Goal: Obtain resource: Obtain resource

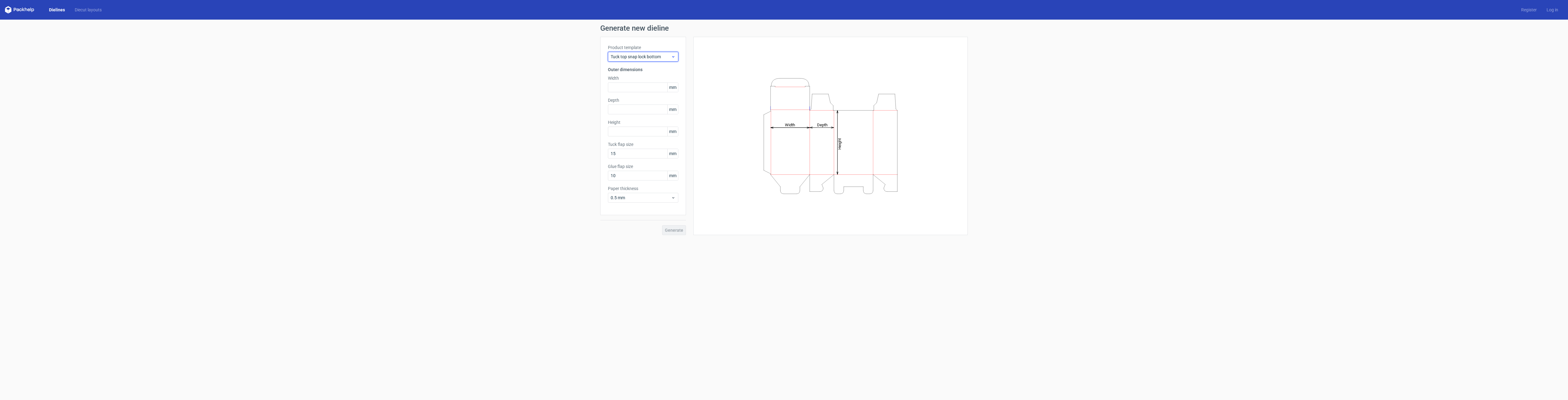
click at [667, 54] on span "Tuck top snap lock bottom" at bounding box center [640, 57] width 60 height 6
click at [635, 107] on div "Rigid box" at bounding box center [643, 110] width 66 height 10
click at [673, 55] on icon at bounding box center [673, 57] width 5 height 5
click at [663, 81] on div "Reverse tuck end" at bounding box center [643, 80] width 66 height 10
click at [665, 60] on div "Reverse tuck end" at bounding box center [643, 57] width 71 height 10
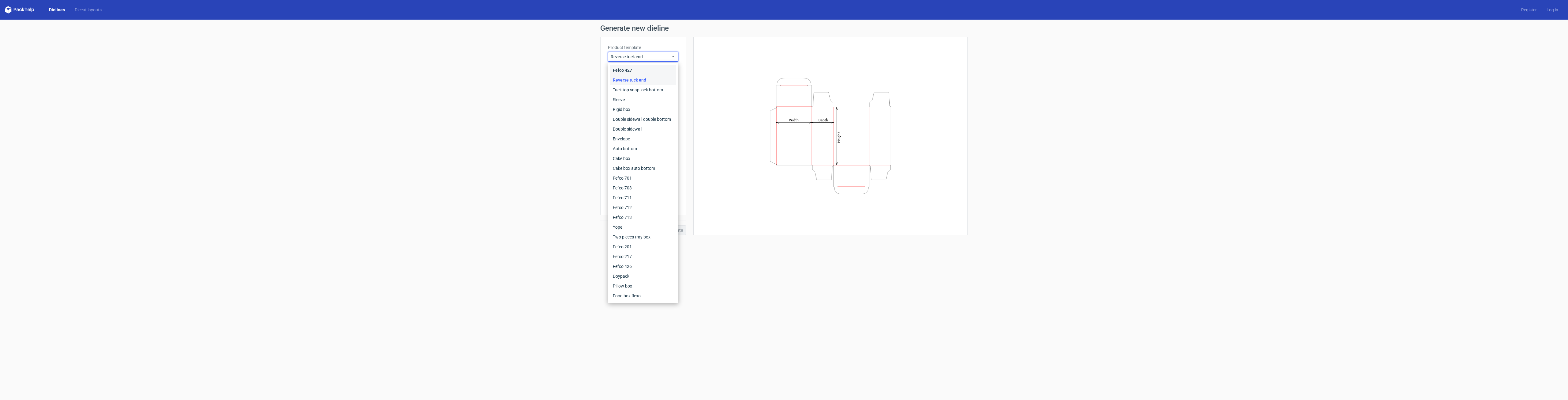
click at [662, 74] on div "Fefco 427" at bounding box center [643, 70] width 66 height 10
click at [663, 55] on span "Fefco 427" at bounding box center [640, 57] width 60 height 6
click at [651, 150] on div "Auto bottom" at bounding box center [643, 149] width 66 height 10
click at [662, 60] on span "Auto bottom" at bounding box center [640, 57] width 60 height 6
click at [652, 273] on div "Doypack" at bounding box center [643, 276] width 66 height 10
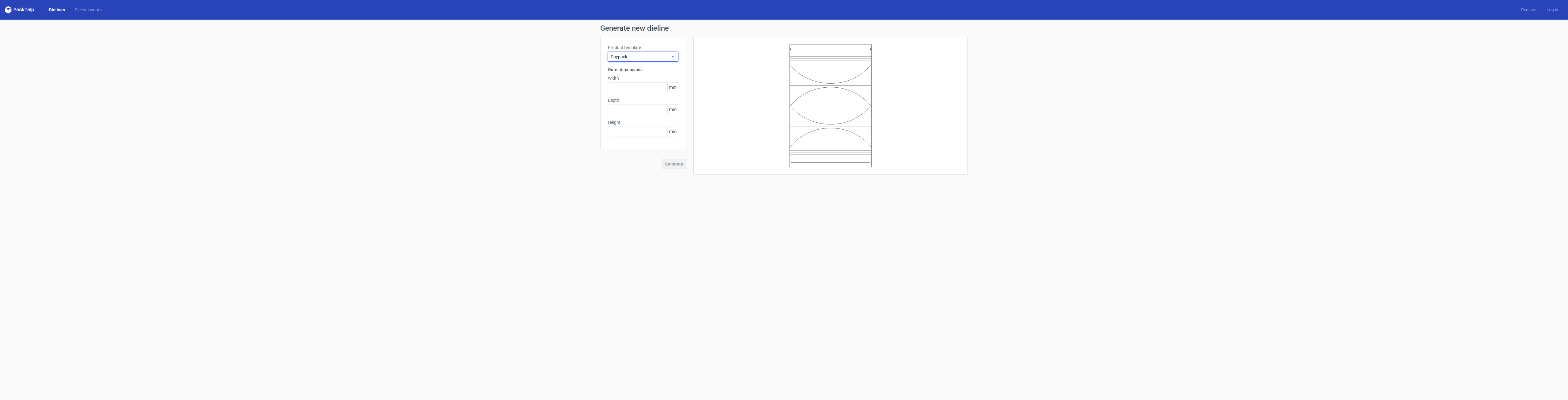
click at [646, 55] on span "Doypack" at bounding box center [640, 57] width 60 height 6
click at [653, 289] on div "Pillow box" at bounding box center [643, 286] width 66 height 10
click at [646, 55] on span "Pillow box" at bounding box center [640, 57] width 60 height 6
click at [642, 293] on div "Food box flexo" at bounding box center [643, 295] width 66 height 10
click at [655, 58] on span "Food box flexo" at bounding box center [640, 57] width 60 height 6
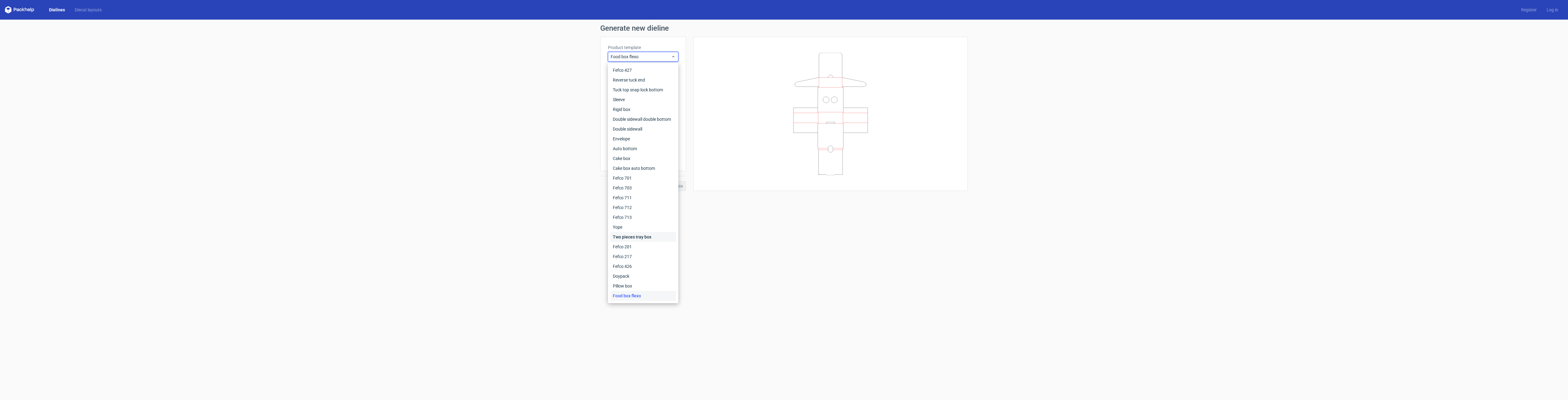
click at [643, 239] on div "Two pieces tray box" at bounding box center [643, 237] width 66 height 10
click at [645, 58] on span "Two pieces tray box" at bounding box center [640, 57] width 60 height 6
click at [649, 247] on div "Fefco 201" at bounding box center [643, 247] width 66 height 10
click at [653, 57] on span "Fefco 201" at bounding box center [640, 57] width 60 height 6
click at [641, 69] on div "Fefco 427" at bounding box center [643, 70] width 66 height 10
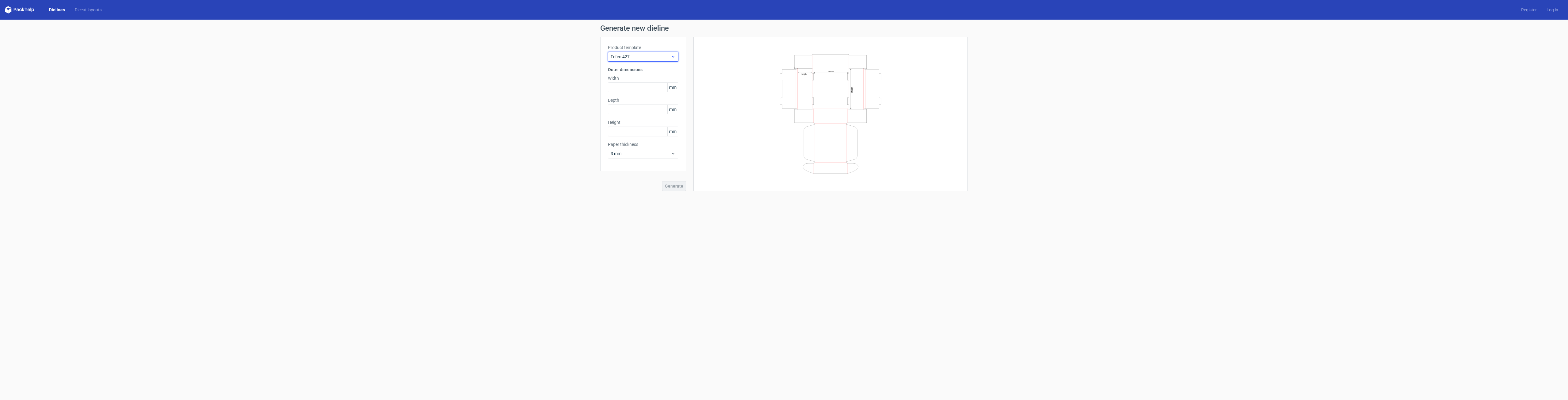
click at [641, 60] on div "Fefco 427" at bounding box center [643, 57] width 71 height 10
click at [655, 176] on div "Fefco 701" at bounding box center [643, 178] width 66 height 10
click at [667, 53] on div "Fefco 701" at bounding box center [643, 57] width 71 height 10
click at [642, 161] on div "Cake box" at bounding box center [643, 158] width 66 height 10
click at [654, 55] on span "Cake box" at bounding box center [640, 57] width 60 height 6
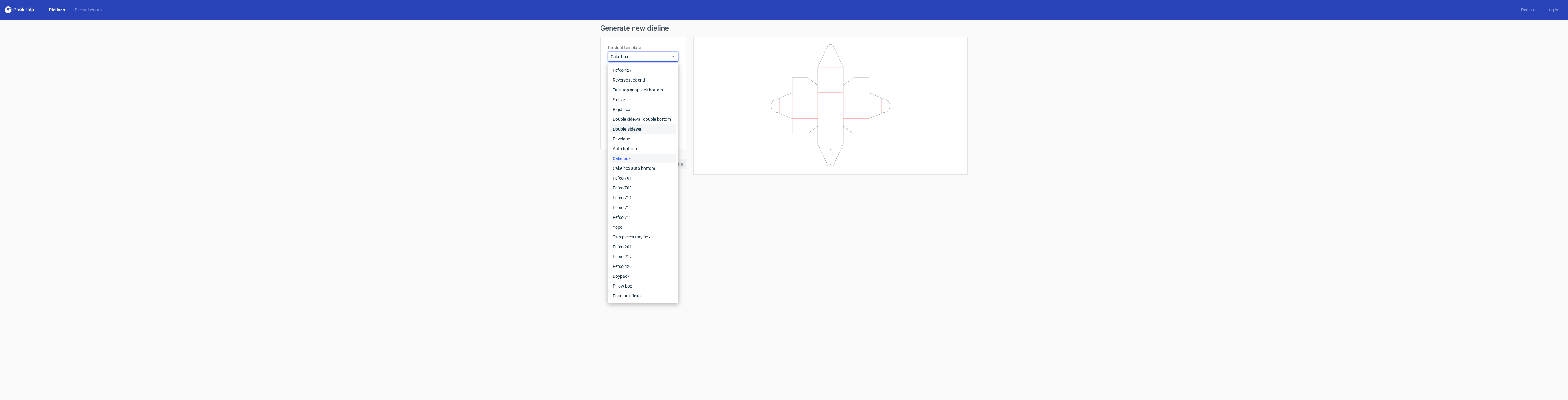
click at [647, 127] on div "Double sidewall" at bounding box center [643, 129] width 66 height 10
click at [665, 51] on div "Product template Double sidewall" at bounding box center [643, 53] width 71 height 17
click at [663, 55] on span "Double sidewall" at bounding box center [640, 57] width 60 height 6
click at [660, 121] on div "Double sidewall double bottom" at bounding box center [643, 119] width 66 height 10
click at [645, 88] on input "text" at bounding box center [643, 87] width 71 height 10
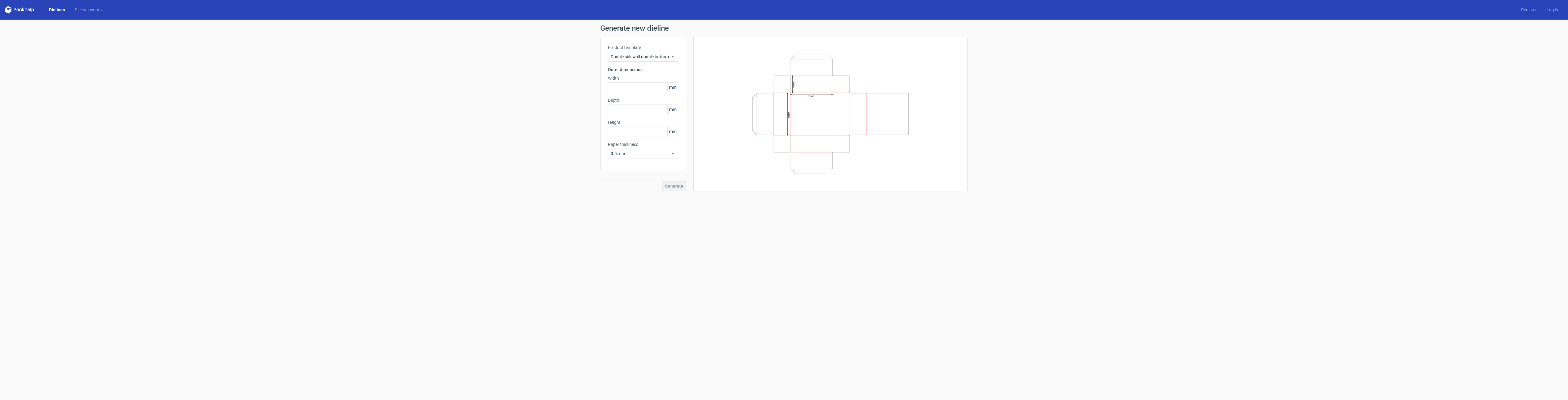
click at [636, 69] on h3 "Outer dimensions" at bounding box center [643, 69] width 71 height 6
click at [645, 152] on span "0.5 mm" at bounding box center [640, 153] width 60 height 6
click at [645, 170] on div "0.4 mm" at bounding box center [643, 167] width 66 height 10
click at [631, 89] on input "text" at bounding box center [643, 87] width 71 height 10
type input "45"
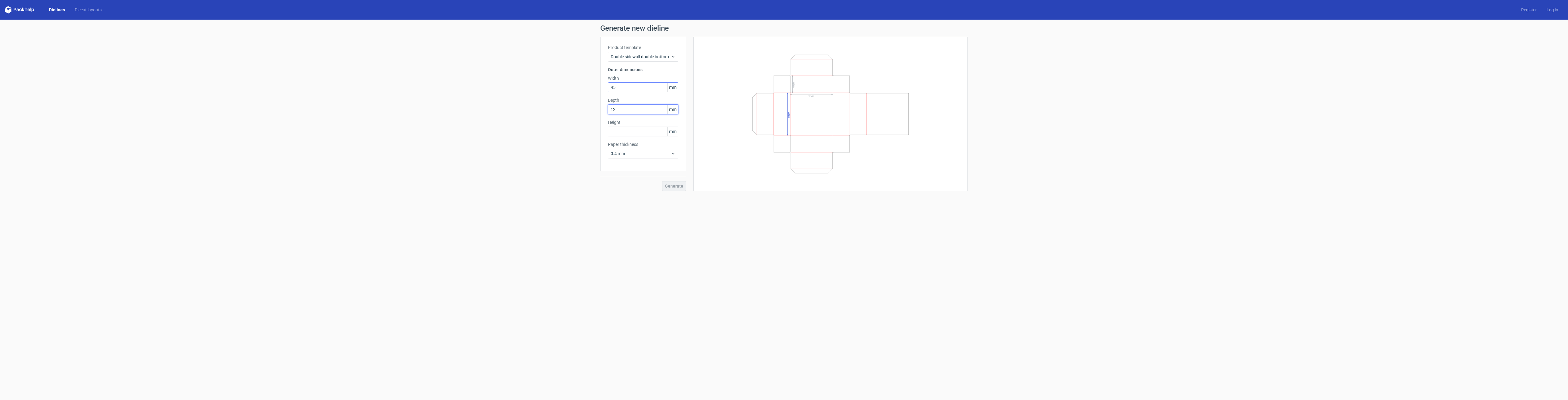
type input "12"
type input "85"
type input "25"
click at [674, 186] on span "Generate" at bounding box center [674, 186] width 18 height 4
drag, startPoint x: 805, startPoint y: 103, endPoint x: 799, endPoint y: 149, distance: 46.4
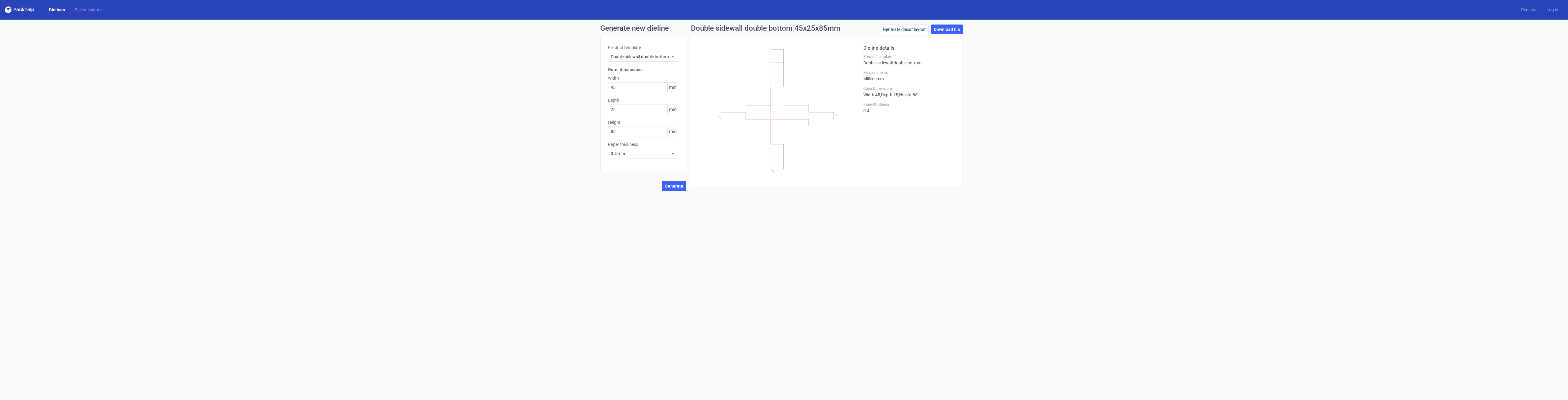
click at [799, 149] on icon at bounding box center [777, 110] width 148 height 122
click at [671, 57] on icon at bounding box center [673, 57] width 5 height 5
click at [646, 128] on div "Double sidewall" at bounding box center [643, 129] width 66 height 10
click at [657, 88] on input "text" at bounding box center [643, 87] width 71 height 10
type input "45"
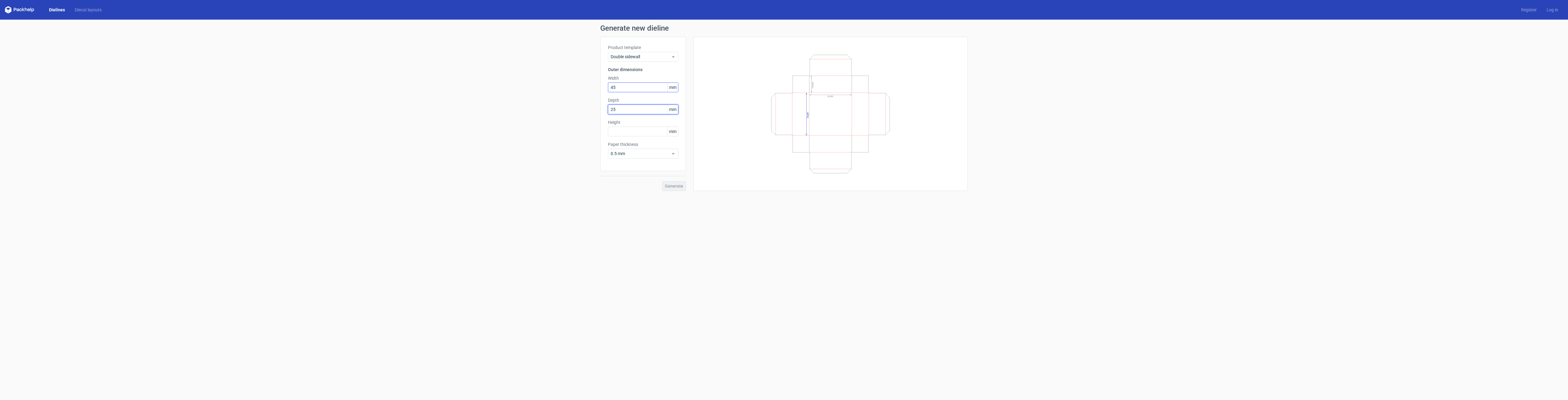
type input "25"
type input "85"
click at [662, 181] on button "Generate" at bounding box center [674, 186] width 24 height 10
type input "85"
type input "2"
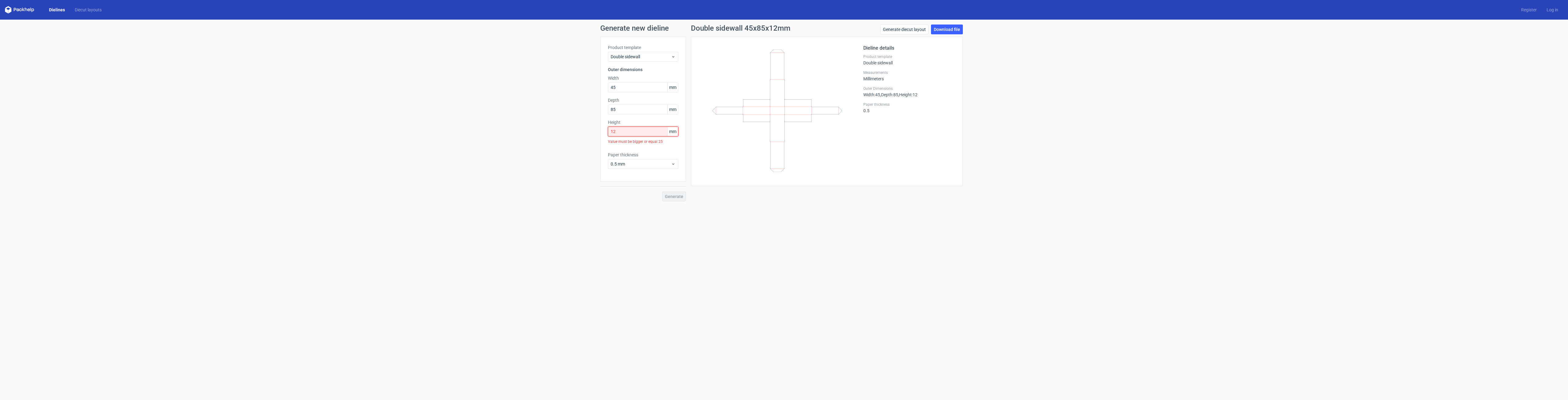
drag, startPoint x: 656, startPoint y: 133, endPoint x: 523, endPoint y: 109, distance: 135.1
click at [527, 111] on div "Generate new dieline Product template Double sidewall Outer dimensions Width 45…" at bounding box center [784, 113] width 1568 height 186
type input "25"
click at [619, 158] on div "Product template Double sidewall Outer dimensions Width 45 mm Depth 85 mm Heigh…" at bounding box center [643, 104] width 86 height 134
click at [620, 155] on span "0.5 mm" at bounding box center [640, 153] width 60 height 6
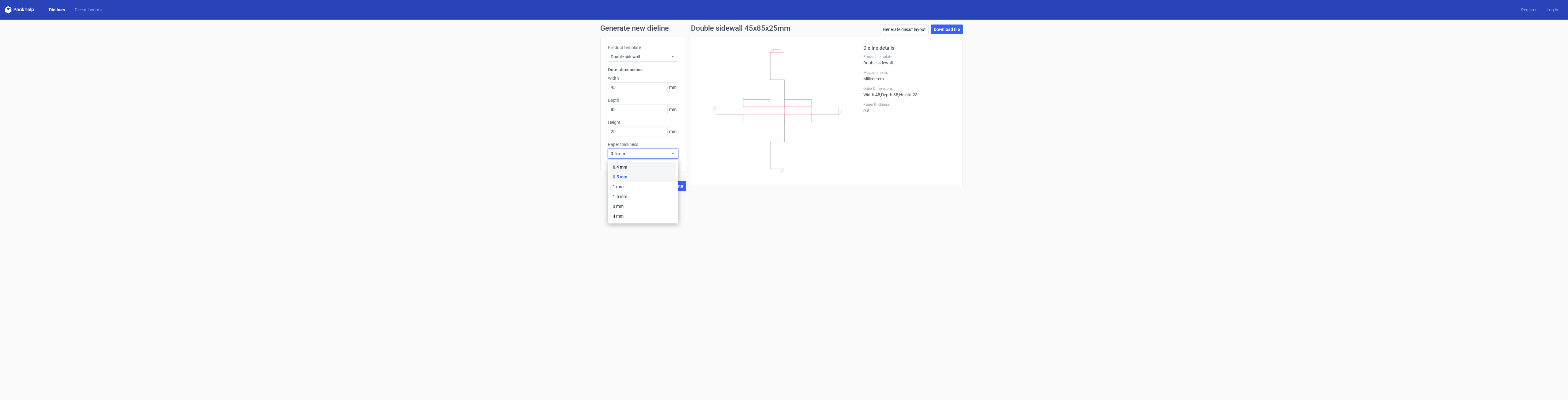
click at [619, 170] on div "0.4 mm" at bounding box center [643, 167] width 66 height 10
click at [705, 144] on icon at bounding box center [777, 110] width 148 height 122
click at [671, 184] on span "Generate" at bounding box center [674, 186] width 18 height 4
click at [916, 32] on link "Generate diecut layout" at bounding box center [904, 29] width 48 height 10
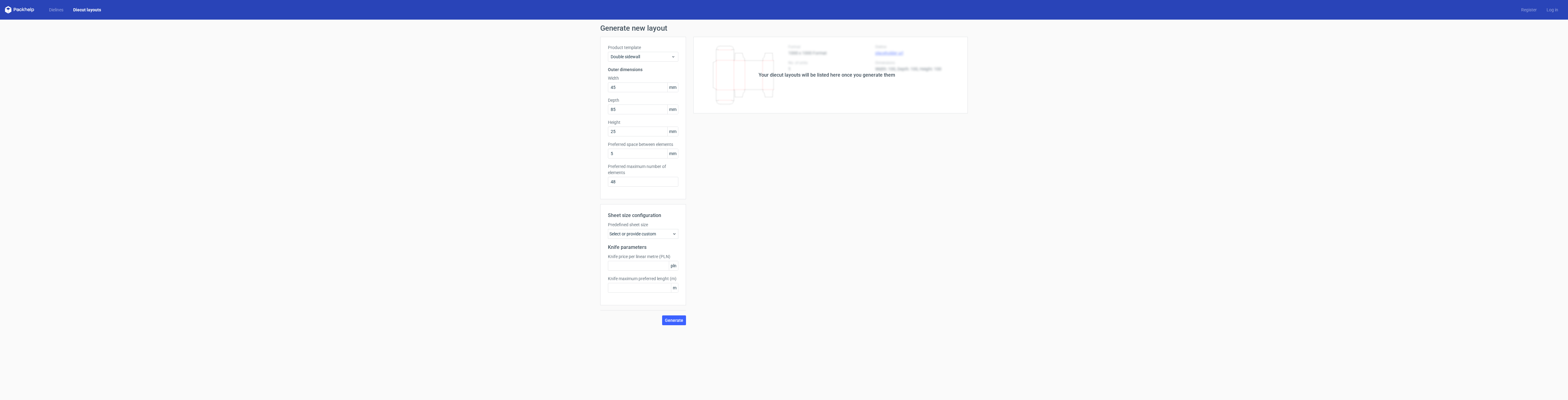
click at [657, 235] on div "Select or provide custom" at bounding box center [643, 234] width 71 height 10
click at [659, 256] on span "A1 594mm x 841mm" at bounding box center [640, 255] width 40 height 6
click at [618, 256] on input "A1 594mm x 841mm" at bounding box center [615, 255] width 5 height 5
click at [701, 230] on div "Your diecut layouts will be listed here once you generate them Height Depth Wid…" at bounding box center [827, 180] width 282 height 288
click at [676, 319] on span "Generate" at bounding box center [674, 320] width 18 height 4
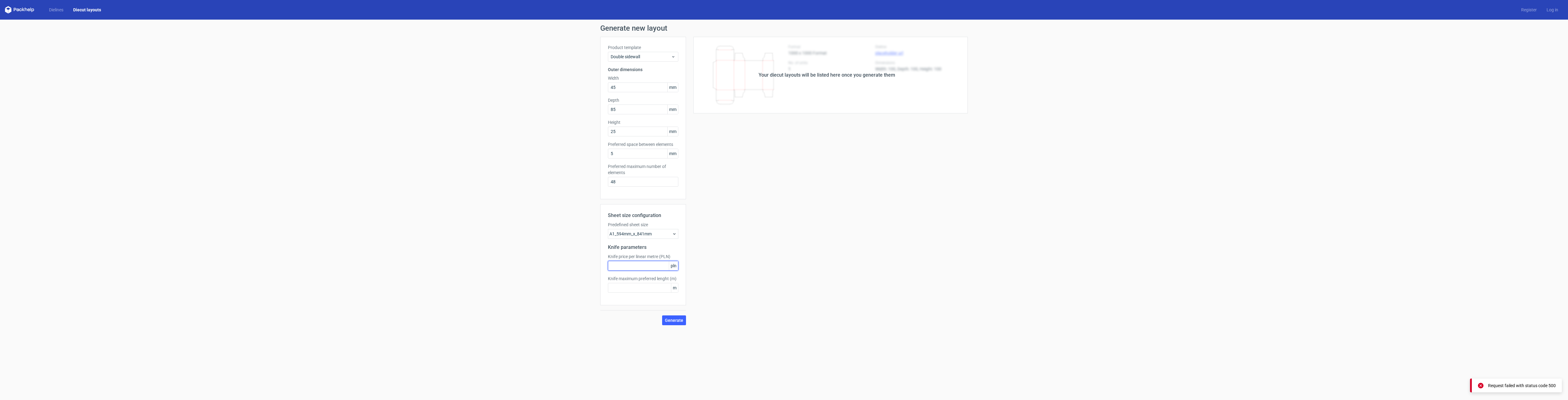
click at [651, 269] on input "text" at bounding box center [643, 265] width 71 height 10
type input "1"
click at [655, 286] on input "text" at bounding box center [643, 287] width 71 height 10
click at [667, 318] on span "Generate" at bounding box center [674, 320] width 18 height 4
click at [633, 287] on input "100" at bounding box center [643, 287] width 71 height 10
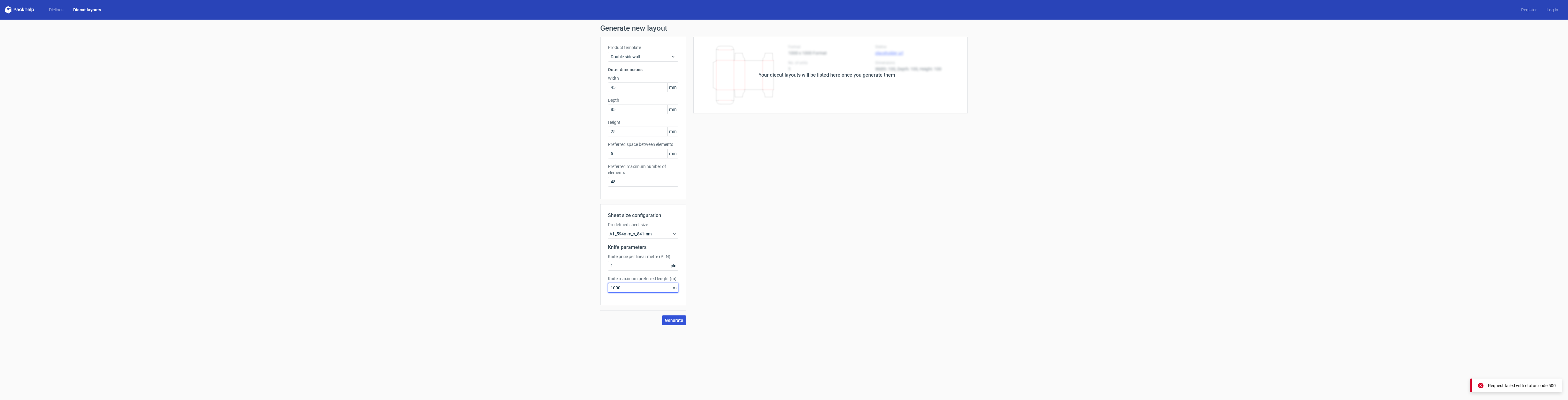
type input "1000"
click at [676, 320] on span "Generate" at bounding box center [674, 320] width 18 height 4
click at [630, 287] on input "1000" at bounding box center [643, 287] width 71 height 10
click at [775, 79] on div "Your diecut layouts will be listed here once you generate them" at bounding box center [827, 75] width 282 height 77
click at [634, 233] on div "A1_594mm_x_841mm" at bounding box center [643, 234] width 71 height 10
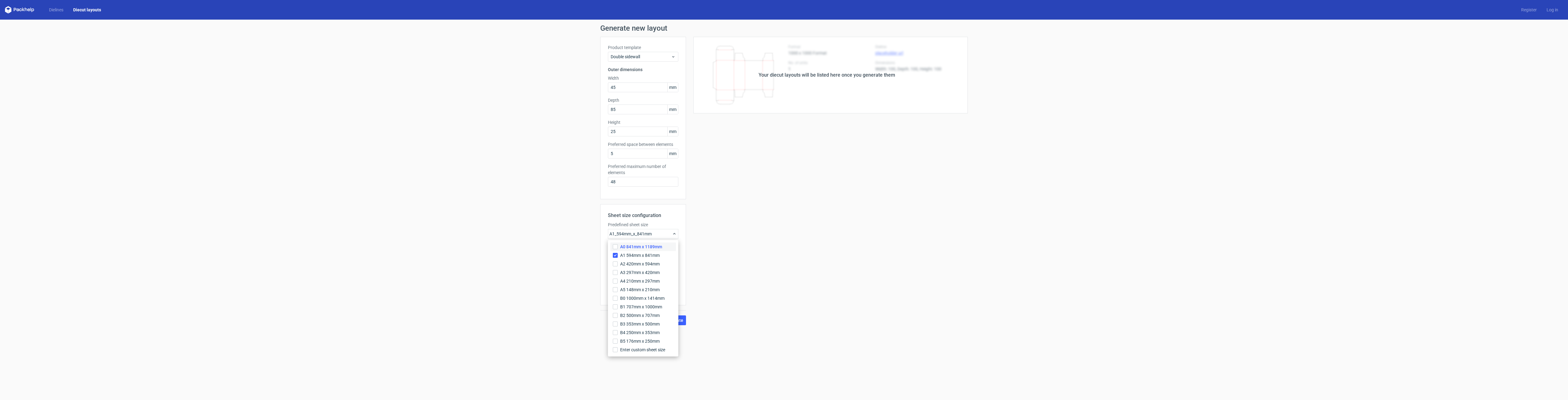
click at [649, 248] on span "A0 841mm x 1189mm" at bounding box center [641, 247] width 42 height 6
click at [618, 248] on input "A0 841mm x 1189mm" at bounding box center [615, 247] width 5 height 5
click at [721, 311] on div "Your diecut layouts will be listed here once you generate them Height Depth Wid…" at bounding box center [827, 183] width 282 height 293
click at [663, 240] on div "A1_594mm_x_841mm A0_841mm_x_1189mm" at bounding box center [643, 236] width 71 height 15
click at [613, 259] on input "A1 594mm x 841mm" at bounding box center [615, 261] width 5 height 5
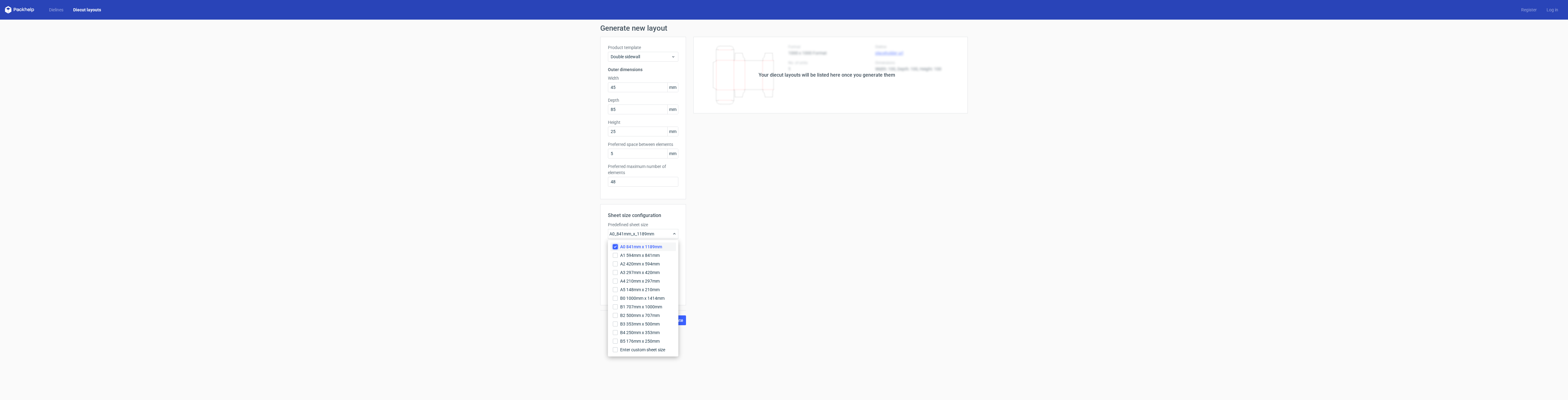
click at [617, 246] on input "A0 841mm x 1189mm" at bounding box center [615, 247] width 5 height 5
click at [756, 258] on div "Your diecut layouts will be listed here once you generate them Height Depth Wid…" at bounding box center [827, 180] width 282 height 288
click at [682, 323] on button "Generate" at bounding box center [674, 320] width 24 height 10
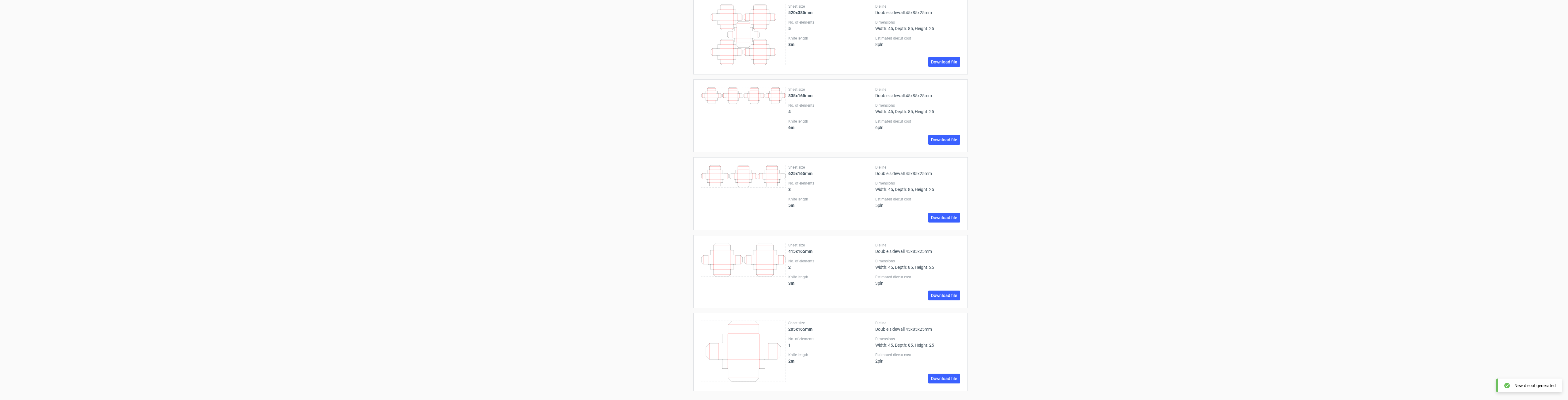
scroll to position [1863, 0]
click at [929, 377] on link "Download file" at bounding box center [944, 377] width 32 height 10
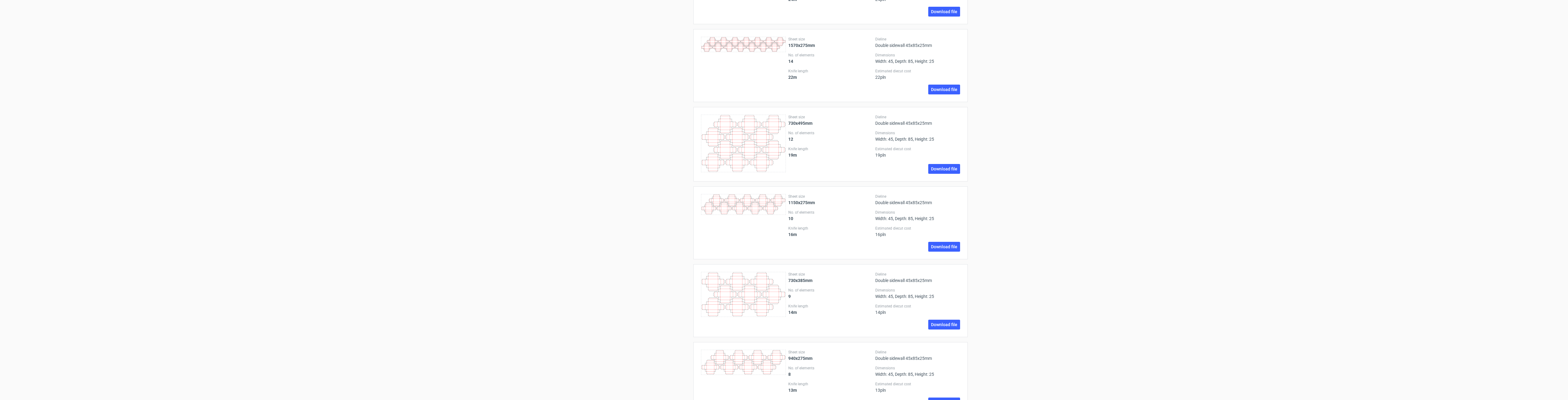
scroll to position [0, 0]
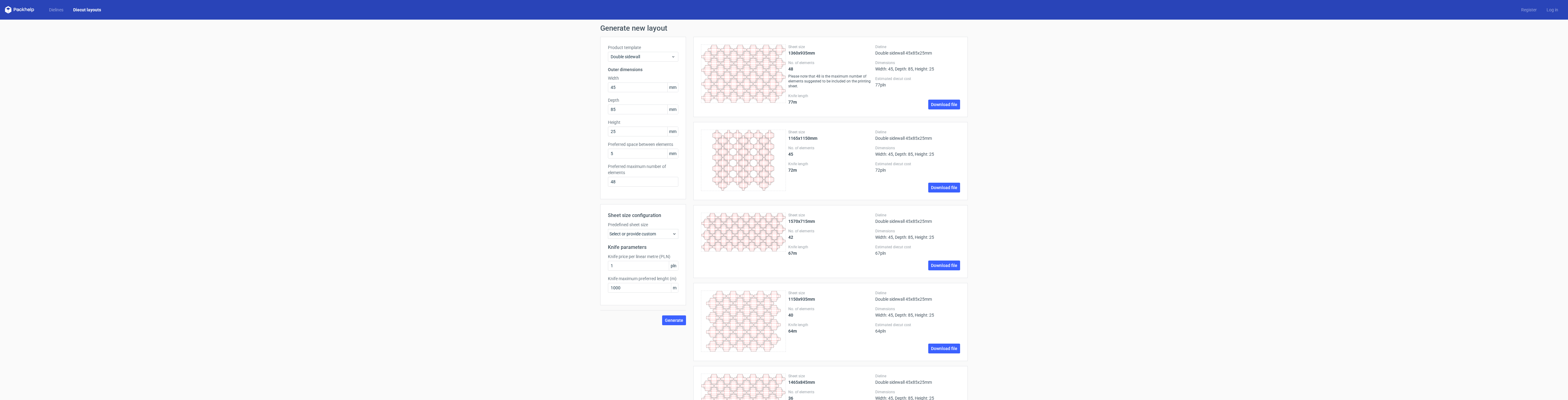
drag, startPoint x: 576, startPoint y: 323, endPoint x: 588, endPoint y: 165, distance: 158.5
